Goal: Task Accomplishment & Management: Use online tool/utility

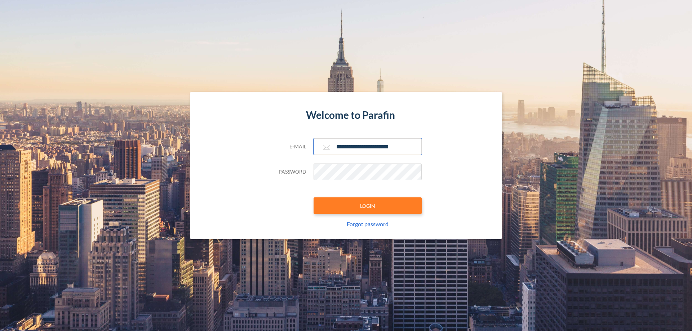
type input "**********"
click at [368, 206] on button "LOGIN" at bounding box center [368, 206] width 108 height 17
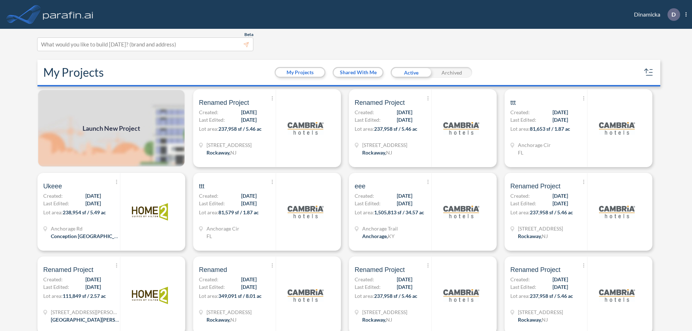
scroll to position [2, 0]
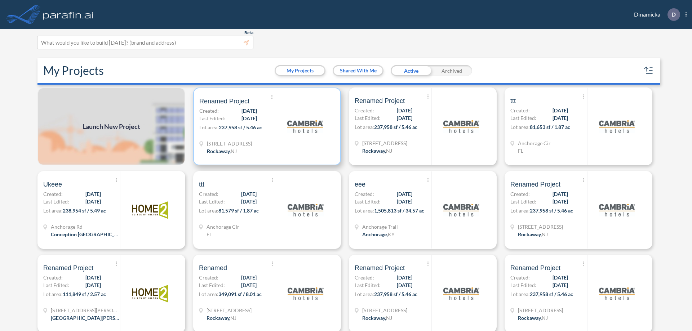
click at [266, 127] on p "Lot area: 237,958 sf / 5.46 ac" at bounding box center [237, 129] width 76 height 10
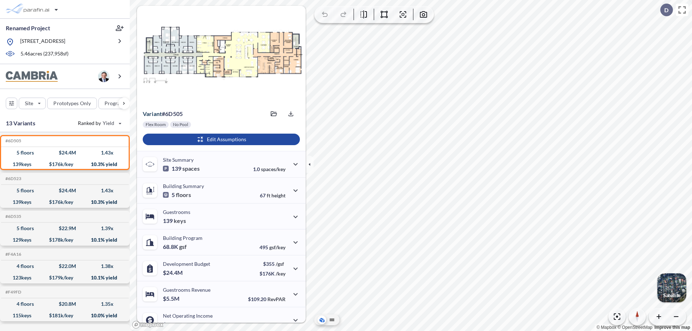
scroll to position [36, 0]
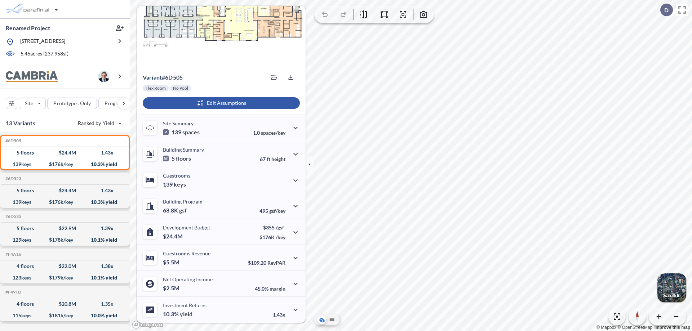
click at [220, 103] on div "button" at bounding box center [221, 103] width 157 height 12
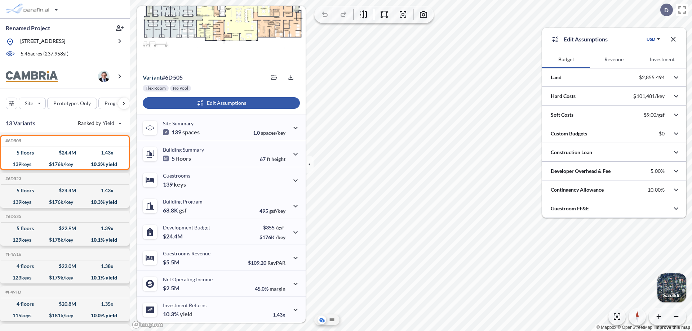
click at [614, 59] on button "Revenue" at bounding box center [614, 59] width 48 height 17
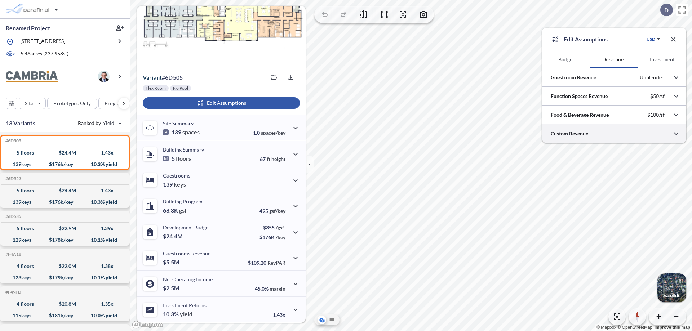
click at [614, 134] on div at bounding box center [614, 133] width 144 height 18
